Goal: Information Seeking & Learning: Learn about a topic

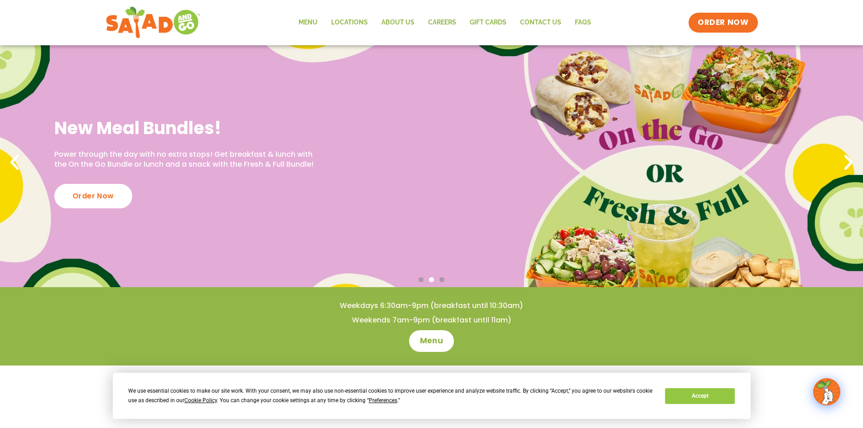
scroll to position [45, 0]
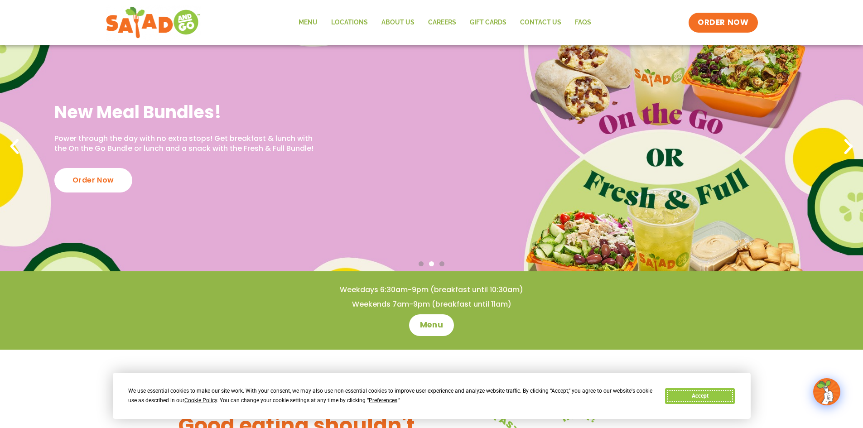
click at [424, 354] on button "Accept" at bounding box center [700, 396] width 70 height 16
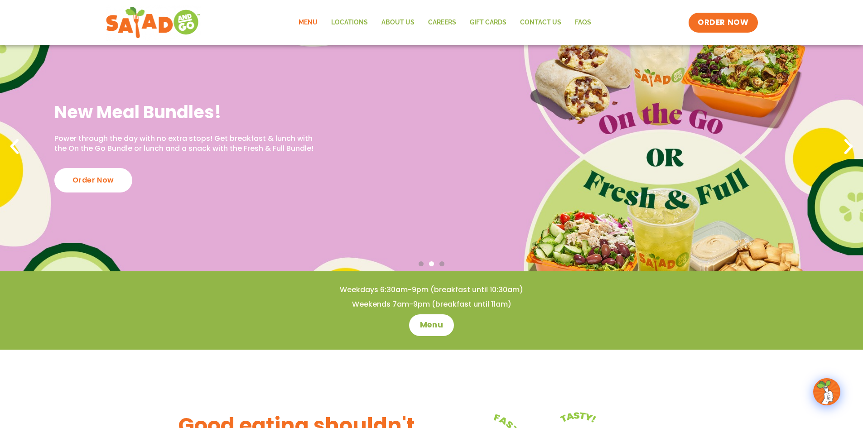
click at [321, 25] on link "Menu" at bounding box center [308, 22] width 33 height 21
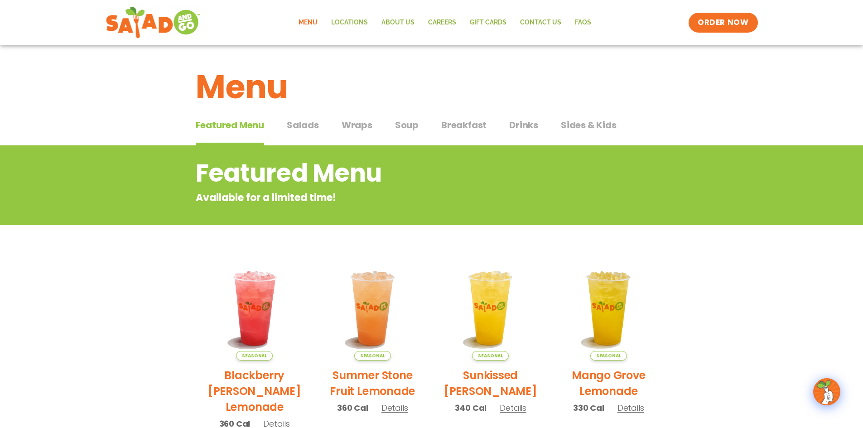
click at [304, 123] on span "Salads" at bounding box center [303, 125] width 32 height 14
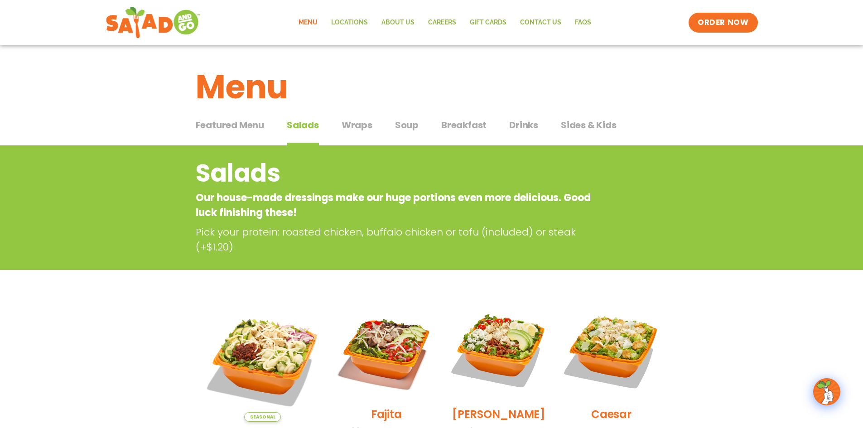
click at [365, 121] on span "Wraps" at bounding box center [357, 125] width 31 height 14
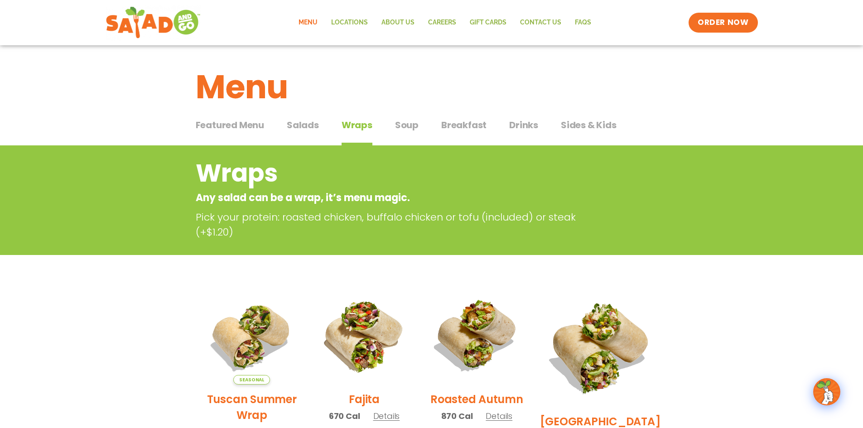
click at [408, 129] on span "Soup" at bounding box center [407, 125] width 24 height 14
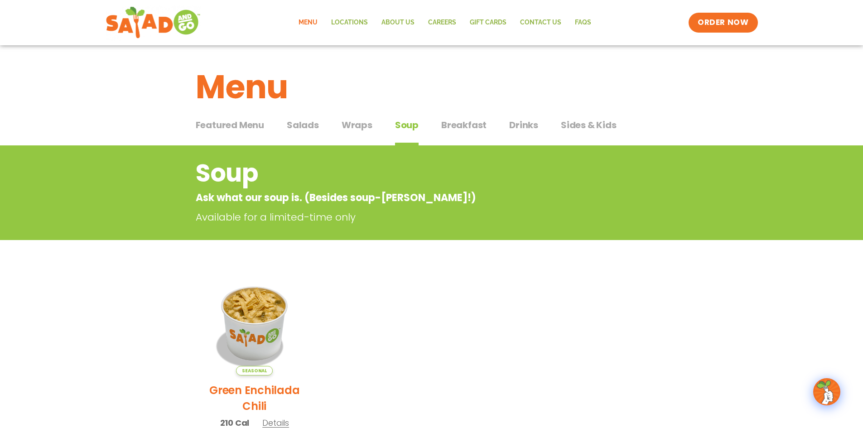
click at [462, 128] on span "Breakfast" at bounding box center [463, 125] width 45 height 14
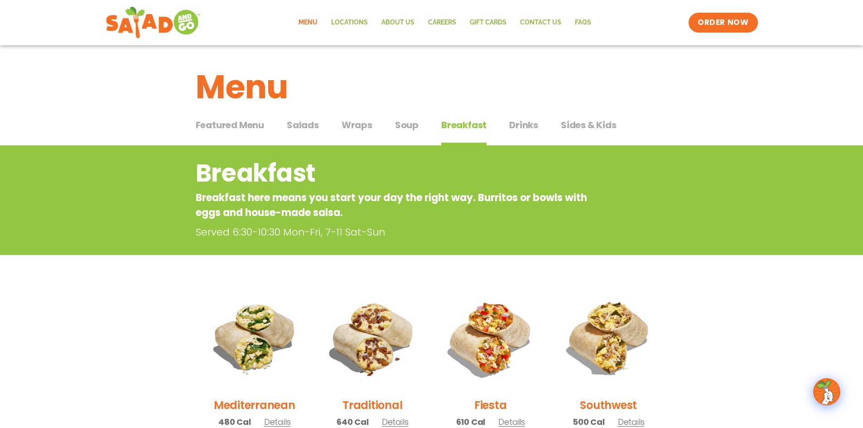
click at [520, 128] on span "Drinks" at bounding box center [523, 125] width 29 height 14
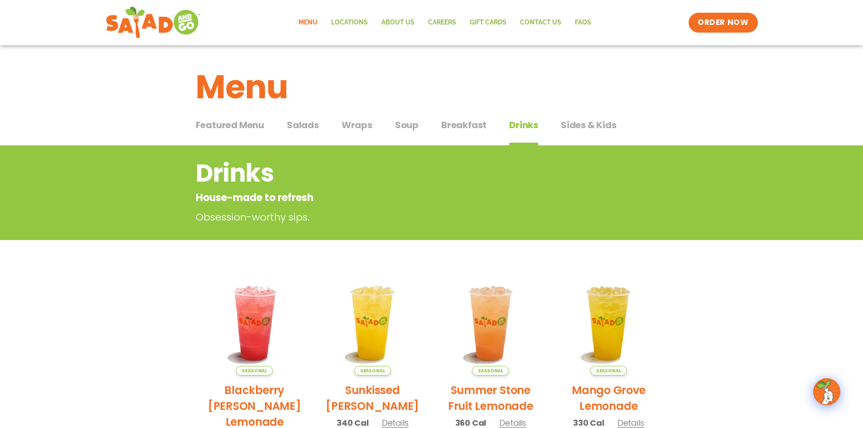
click at [581, 125] on span "Sides & Kids" at bounding box center [589, 125] width 56 height 14
